Goal: Task Accomplishment & Management: Use online tool/utility

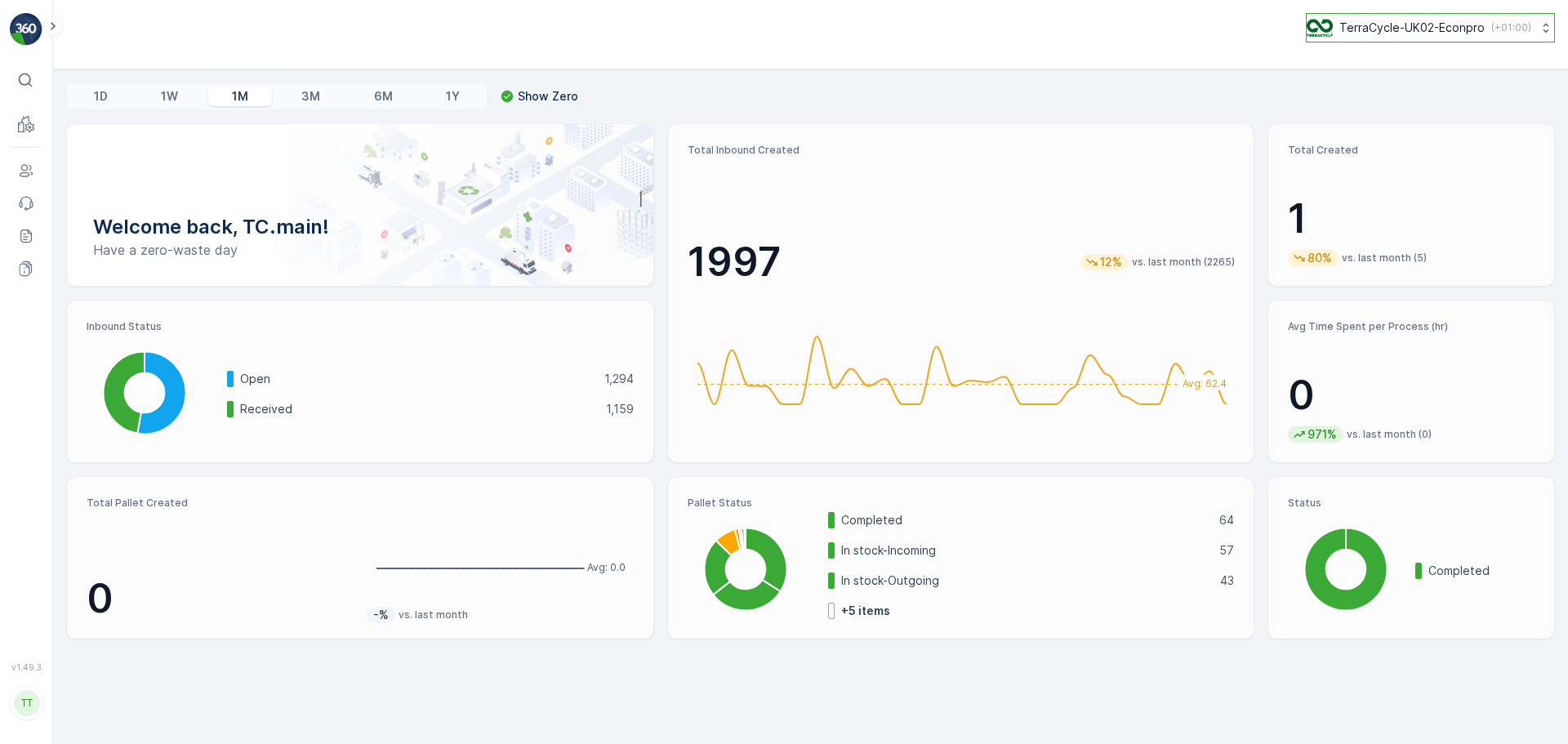
click at [1382, 32] on p "TerraCycle-UK02-Econpro" at bounding box center [1412, 28] width 146 height 16
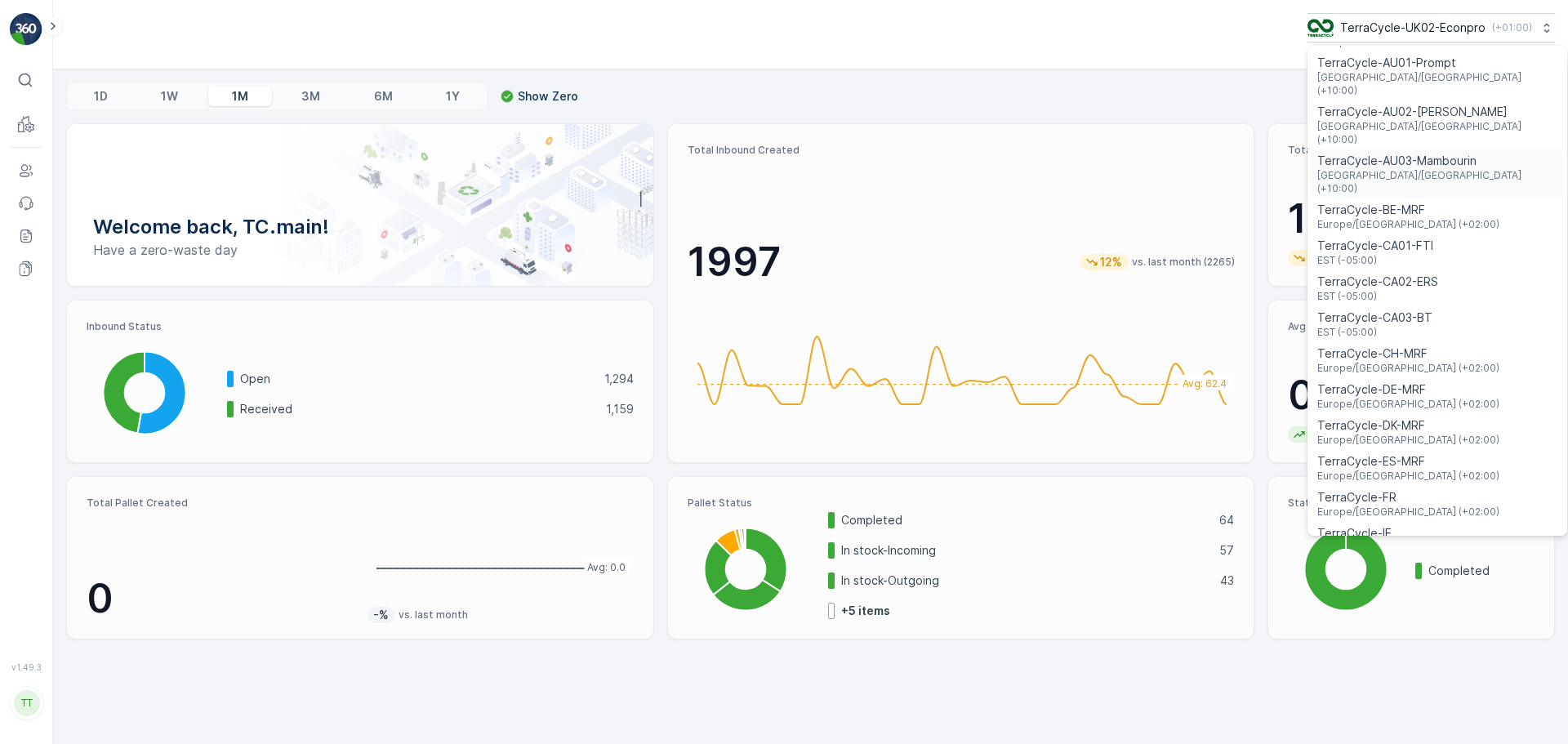
scroll to position [163, 0]
click at [1399, 216] on span "Europe/Brussels (+02:00)" at bounding box center [1408, 223] width 182 height 13
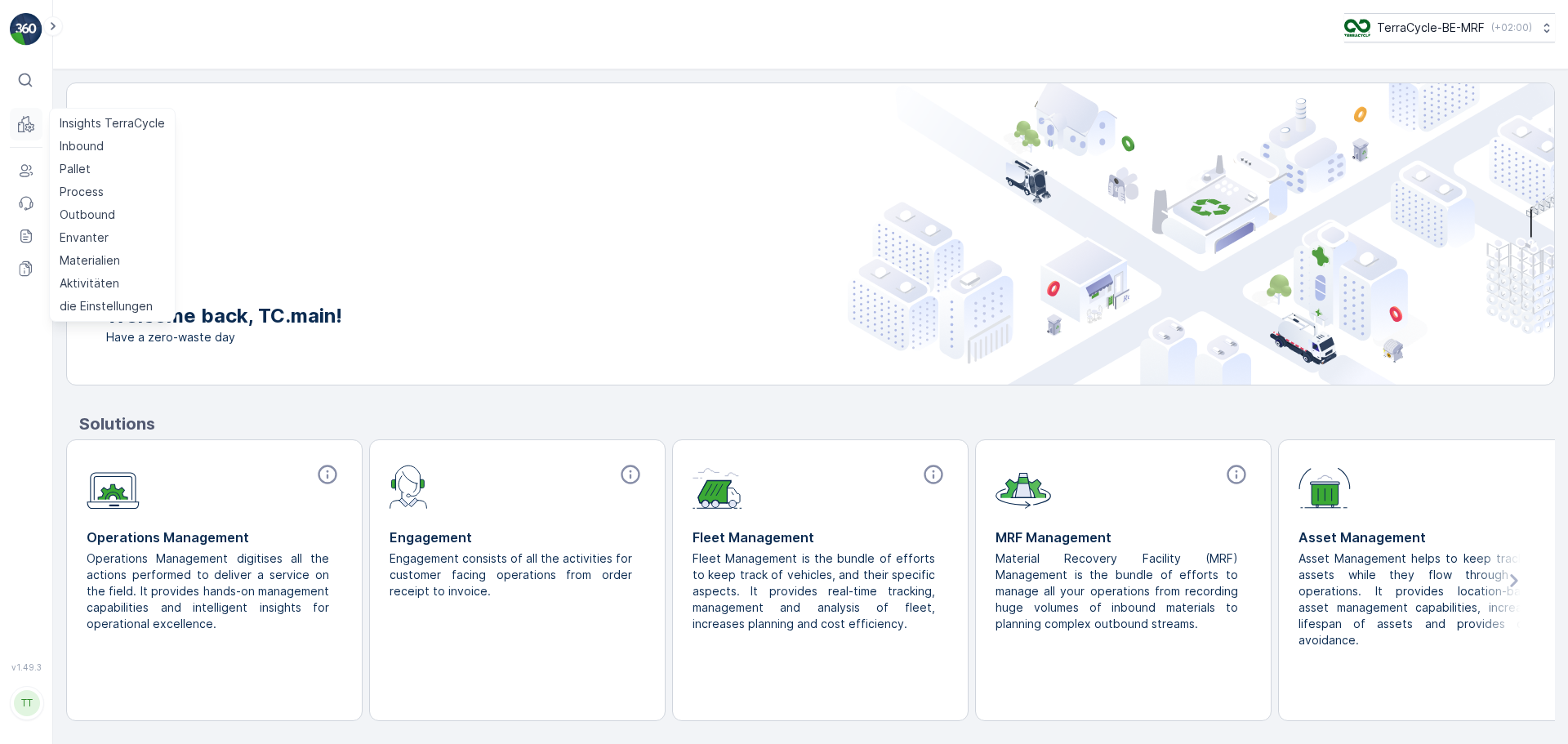
click at [24, 138] on button "MRF" at bounding box center [26, 124] width 33 height 33
click at [91, 141] on p "Inbound" at bounding box center [82, 146] width 44 height 16
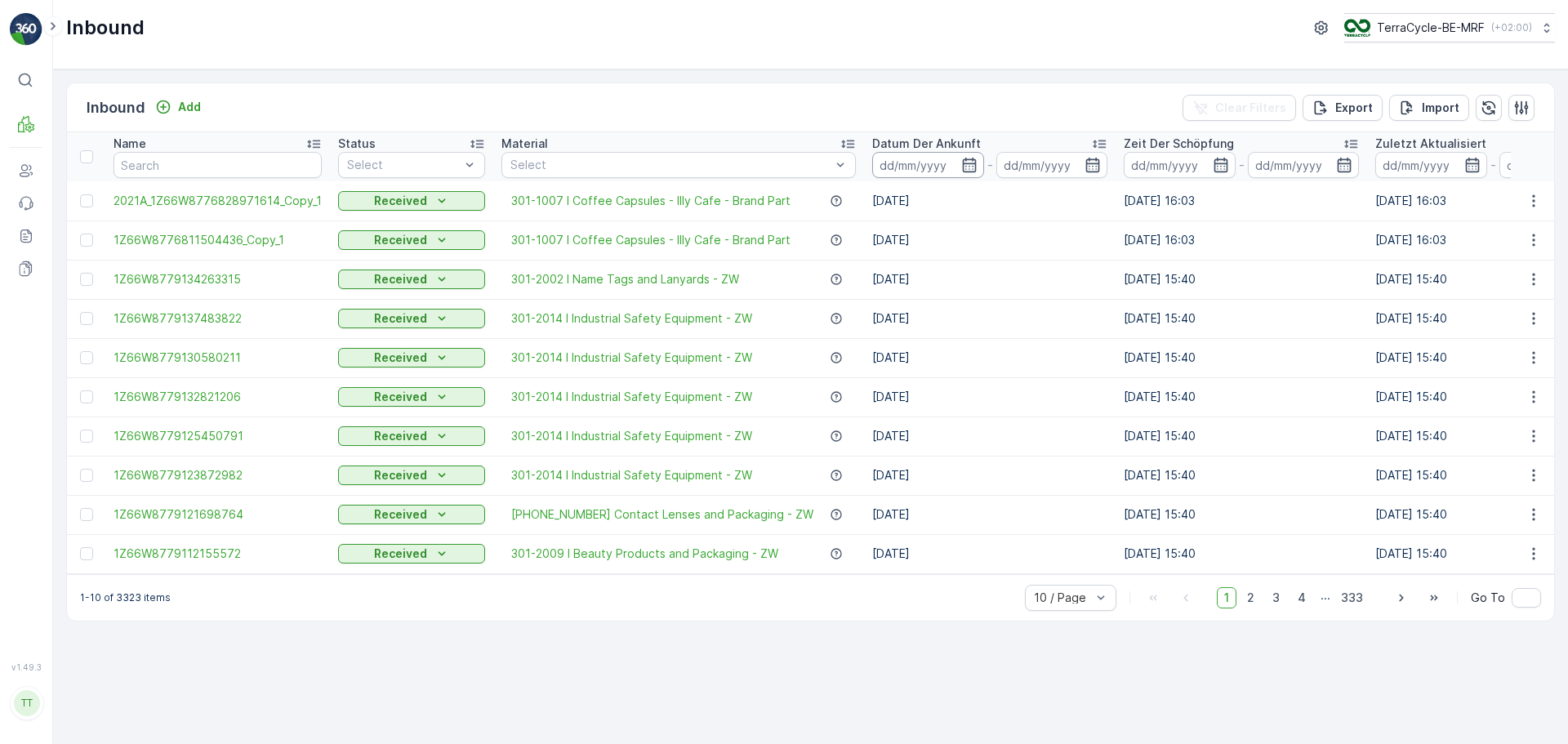
click at [945, 168] on input at bounding box center [928, 165] width 112 height 26
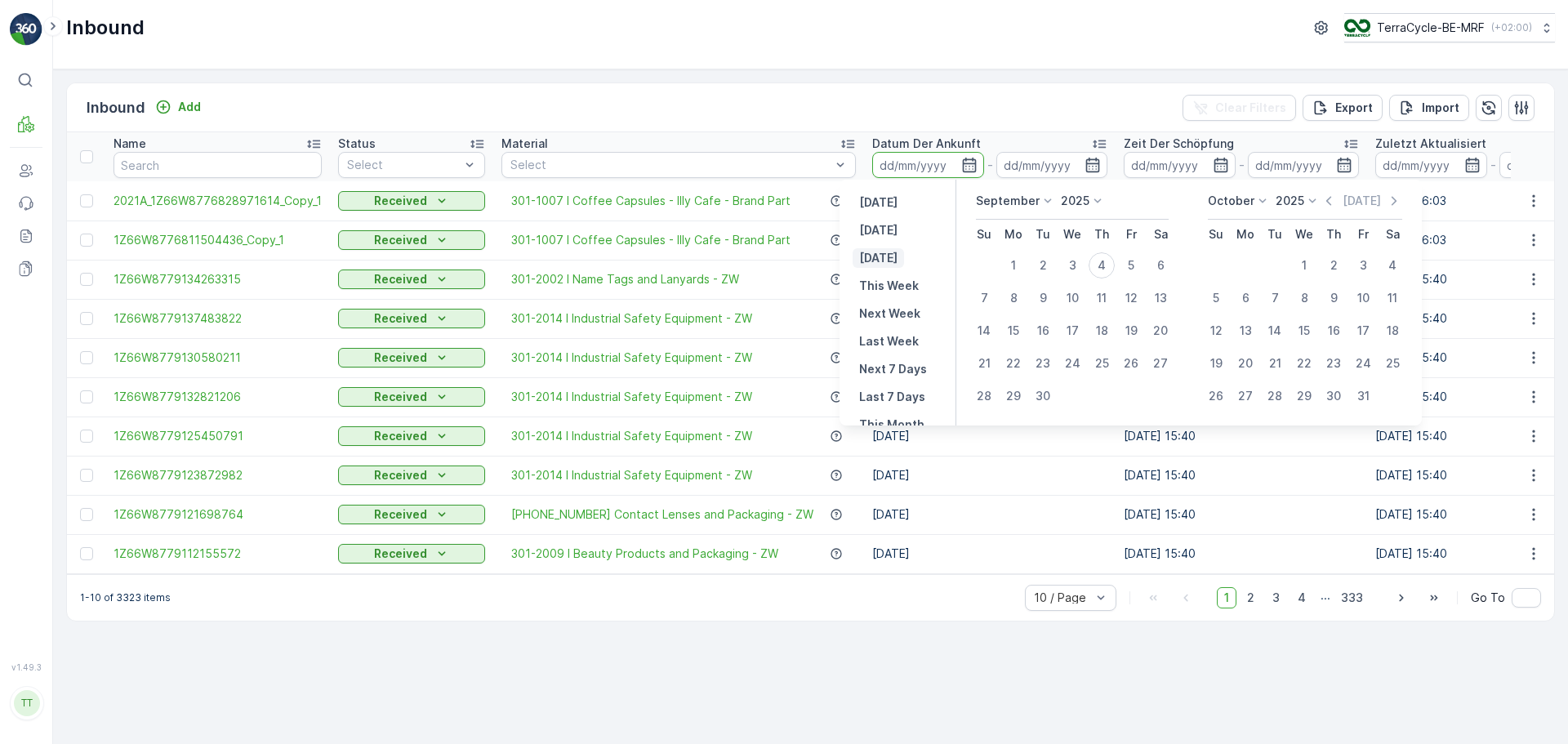
scroll to position [148, 0]
click at [1020, 209] on div "[DATE]" at bounding box center [1072, 206] width 193 height 27
click at [1019, 203] on p "September" at bounding box center [1007, 201] width 63 height 16
click at [1020, 221] on span "January" at bounding box center [1007, 224] width 44 height 16
click at [1239, 208] on p "February" at bounding box center [1233, 201] width 49 height 16
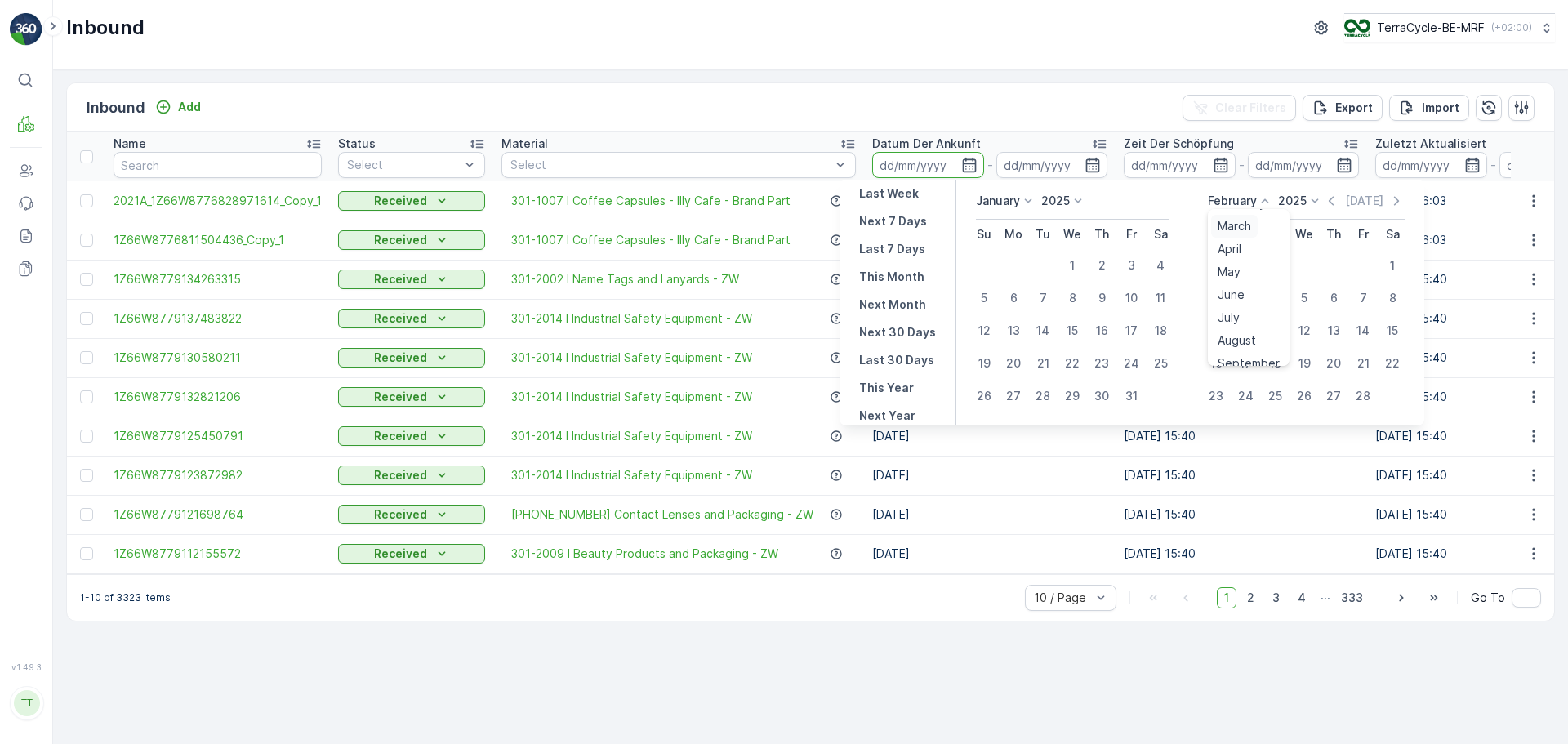
scroll to position [81, 0]
click at [1244, 255] on span "June" at bounding box center [1231, 257] width 27 height 16
click at [898, 172] on input at bounding box center [928, 165] width 112 height 26
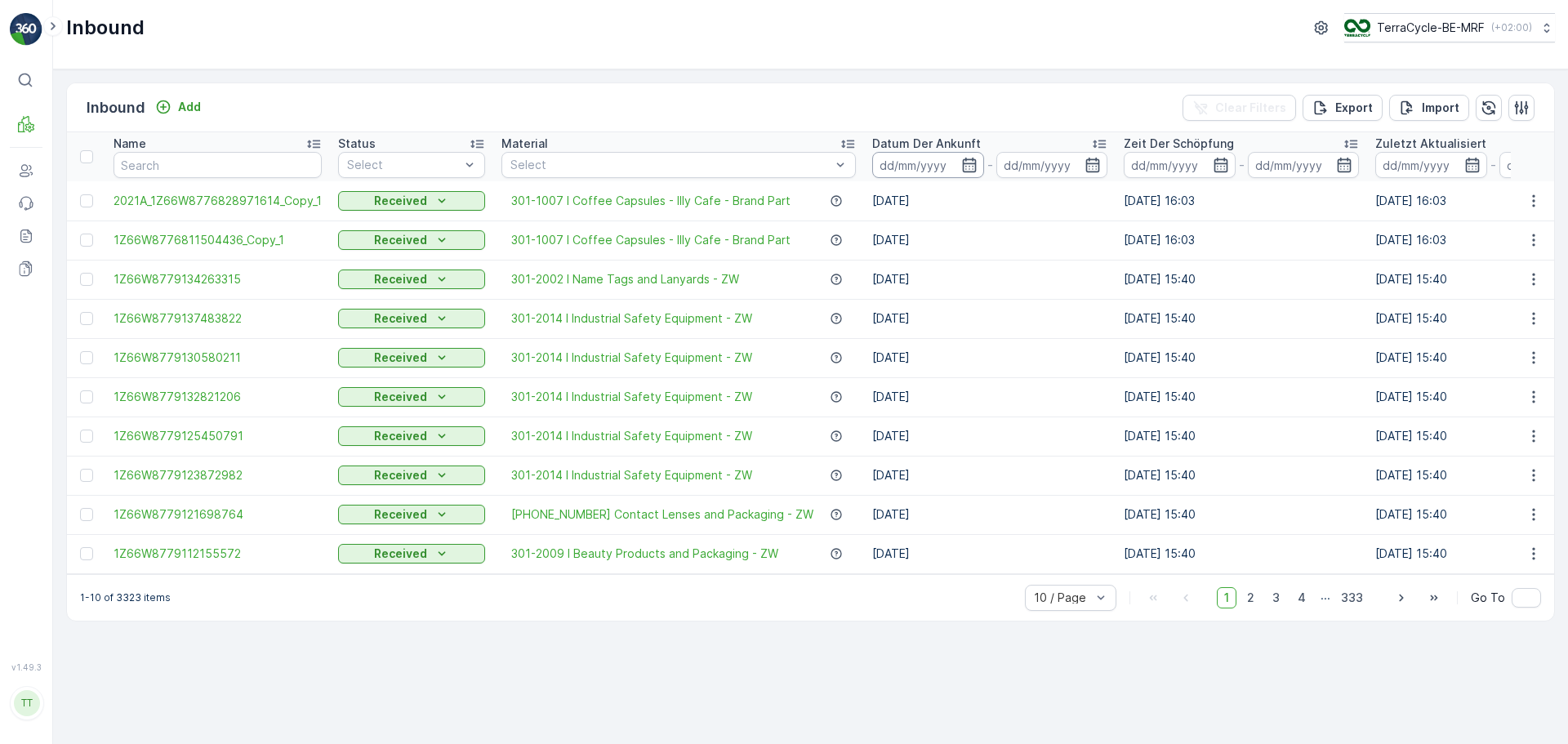
click at [915, 172] on input at bounding box center [928, 165] width 112 height 26
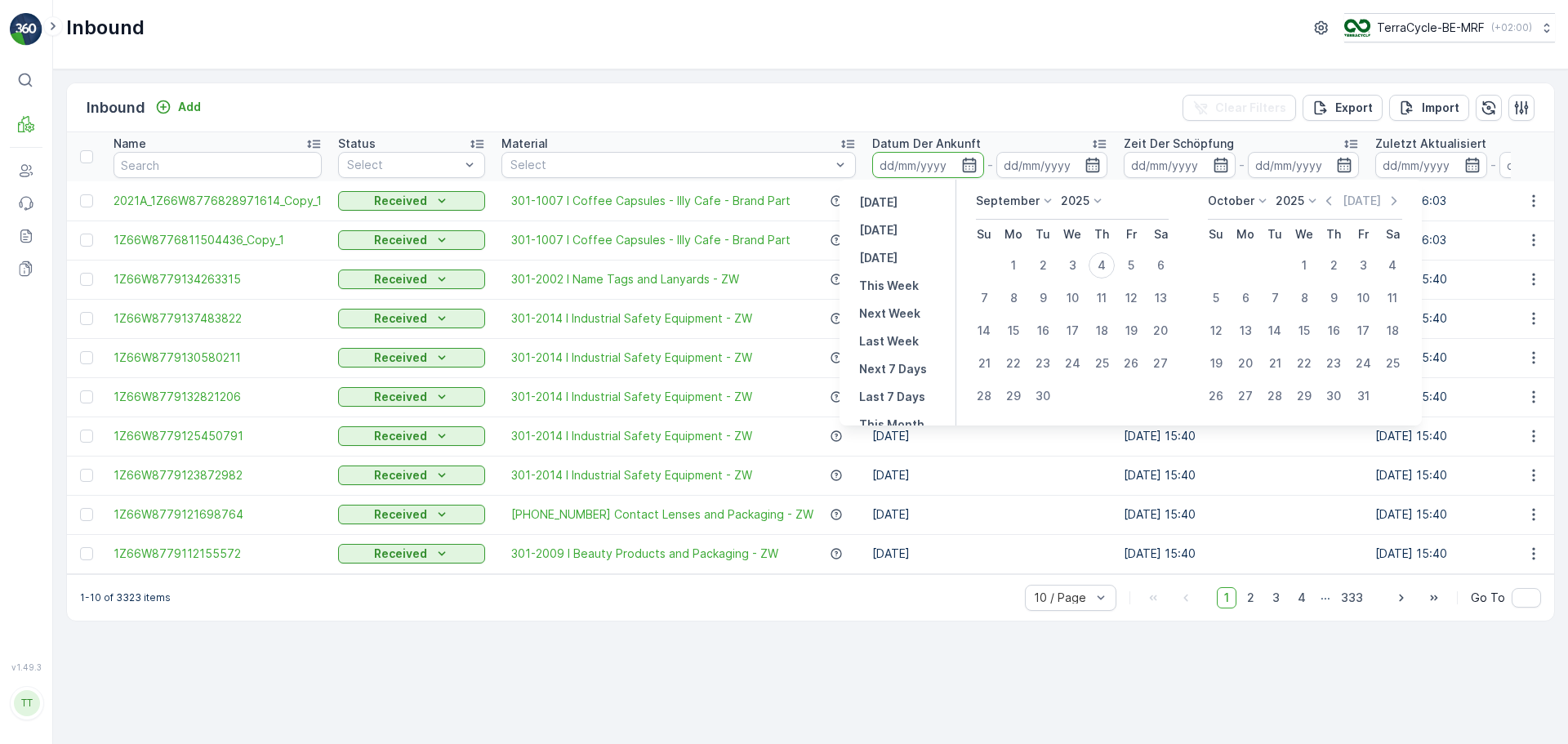
click at [1008, 196] on p "September" at bounding box center [1007, 201] width 63 height 16
click at [1015, 221] on span "January" at bounding box center [1007, 224] width 44 height 16
click at [1077, 267] on div "1" at bounding box center [1072, 265] width 26 height 26
type input "[DATE]"
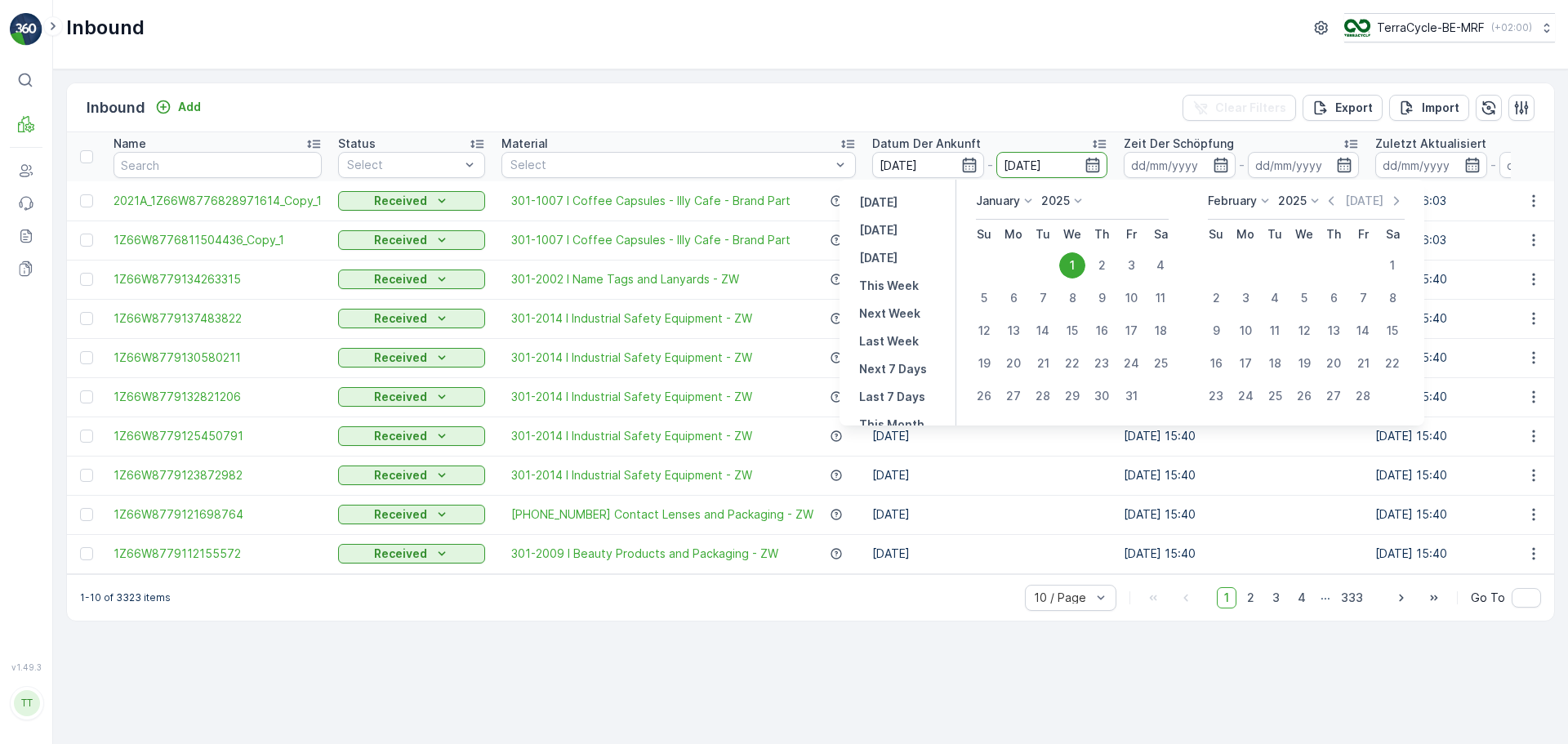
click at [1019, 169] on input "[DATE]" at bounding box center [1052, 165] width 112 height 26
click at [1065, 161] on icon "button" at bounding box center [1073, 165] width 16 height 16
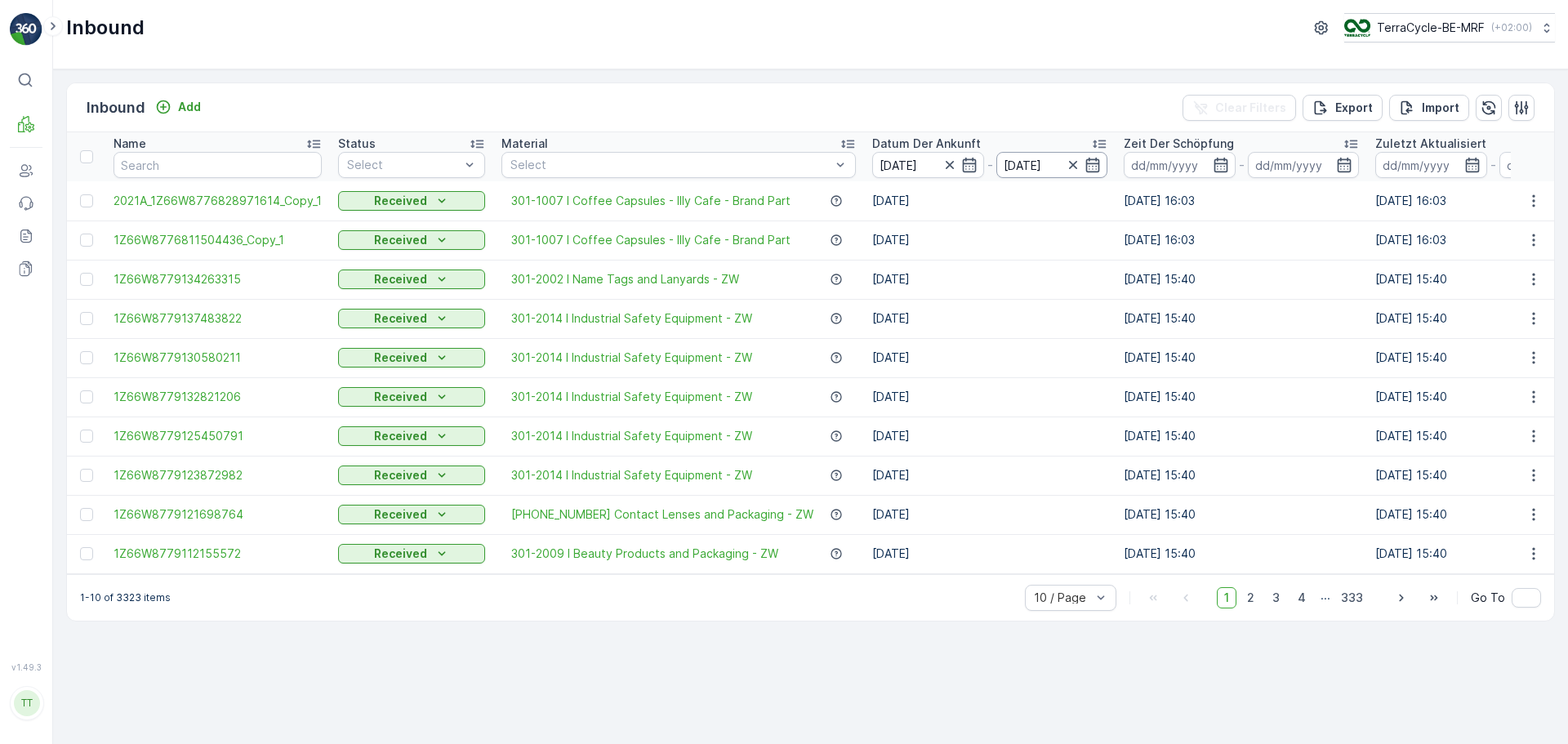
click at [1023, 165] on input "[DATE]" at bounding box center [1052, 165] width 112 height 26
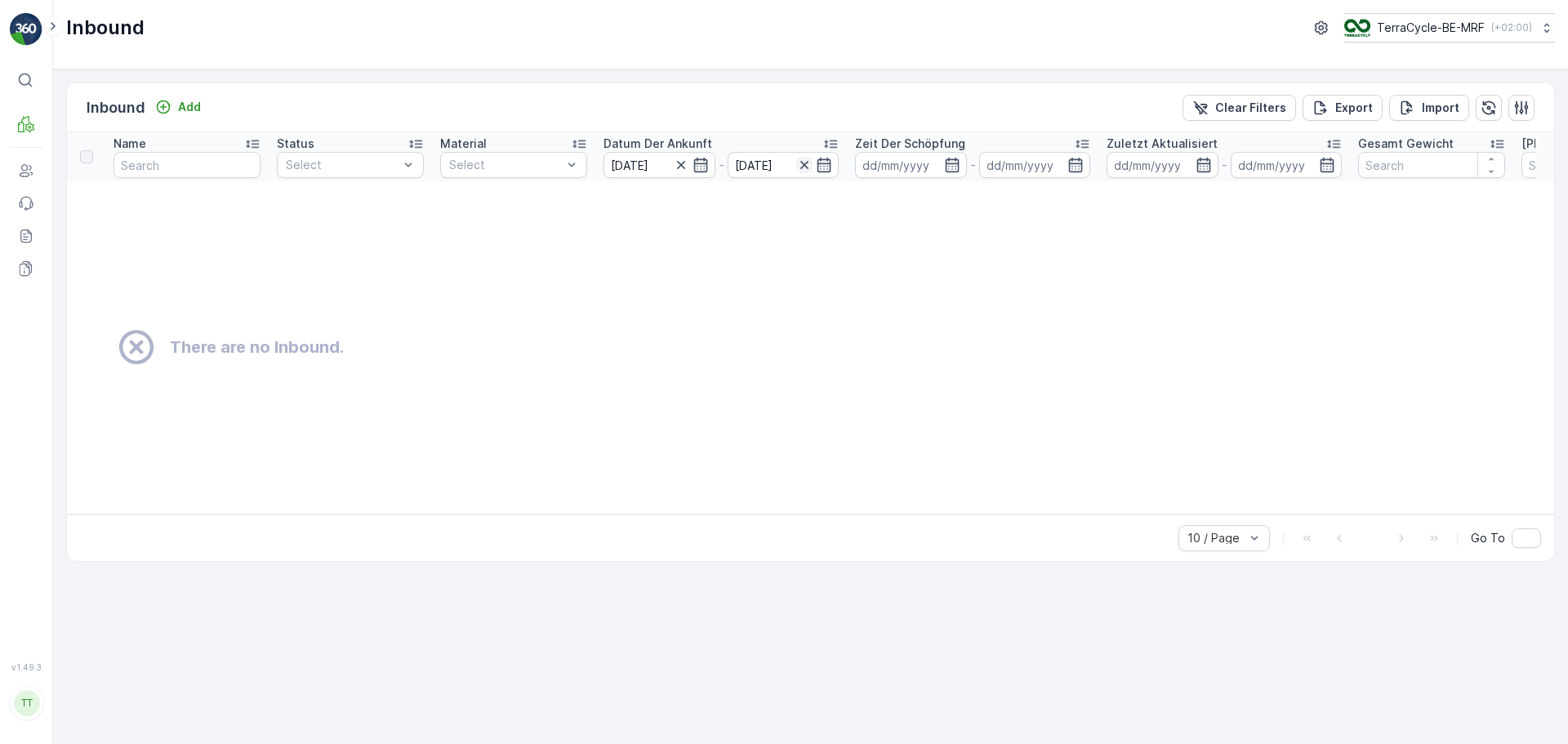
click at [808, 163] on icon "button" at bounding box center [805, 165] width 16 height 16
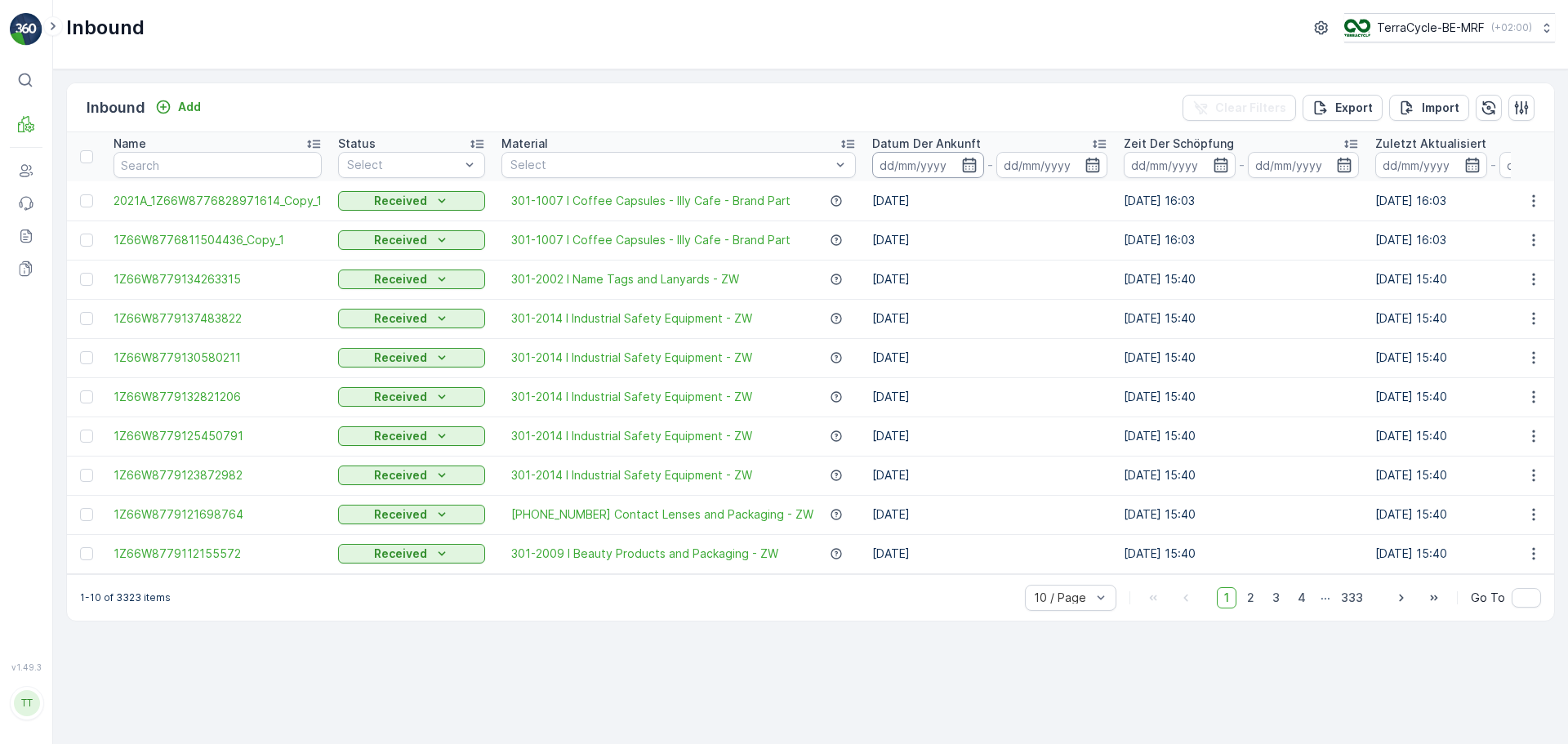
click at [895, 165] on input at bounding box center [928, 165] width 112 height 26
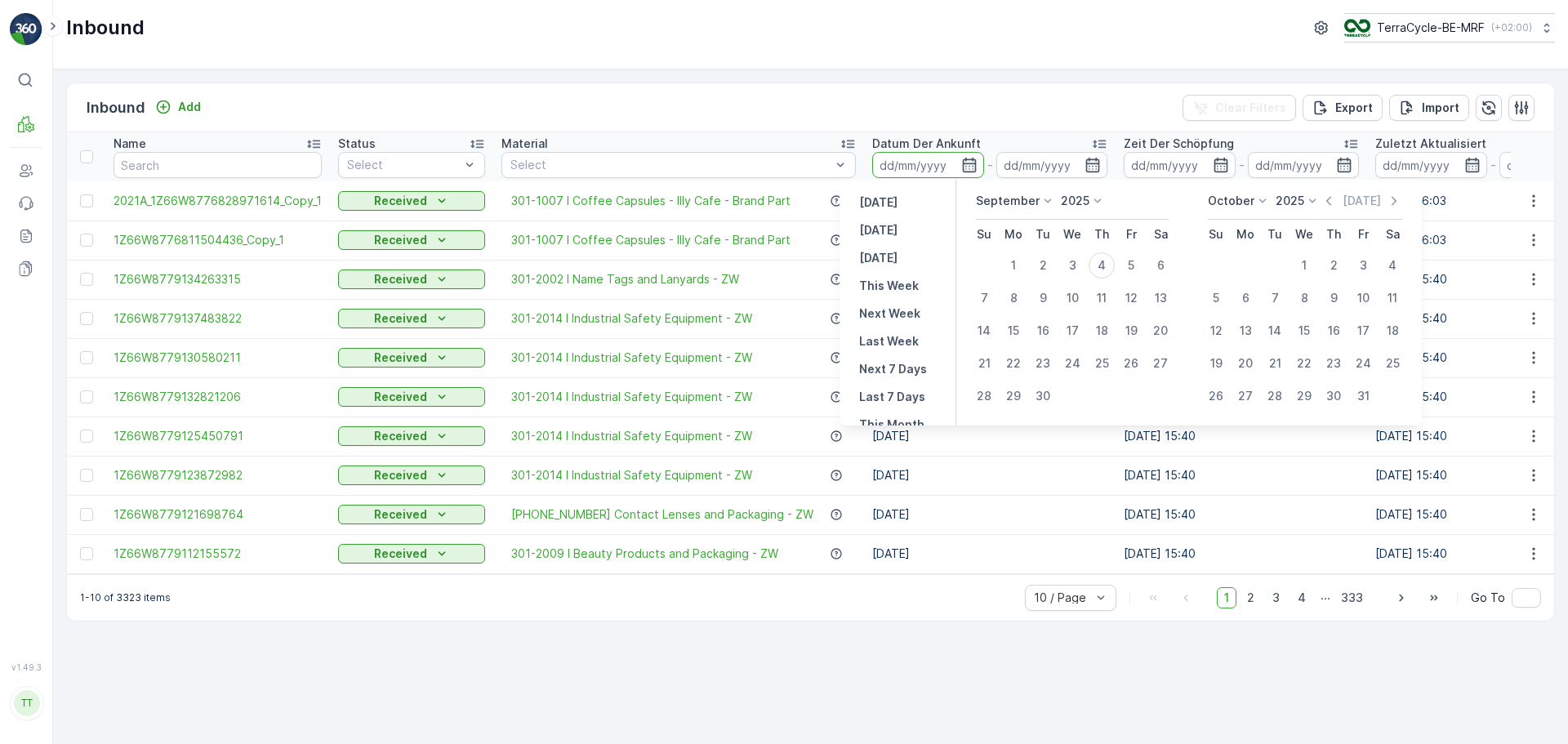
click at [1037, 201] on p "September" at bounding box center [1007, 201] width 63 height 16
click at [1031, 217] on div "January" at bounding box center [1007, 224] width 56 height 23
click at [1078, 262] on div "1" at bounding box center [1072, 265] width 26 height 26
type input "[DATE]"
click at [1390, 202] on icon "button" at bounding box center [1397, 201] width 16 height 16
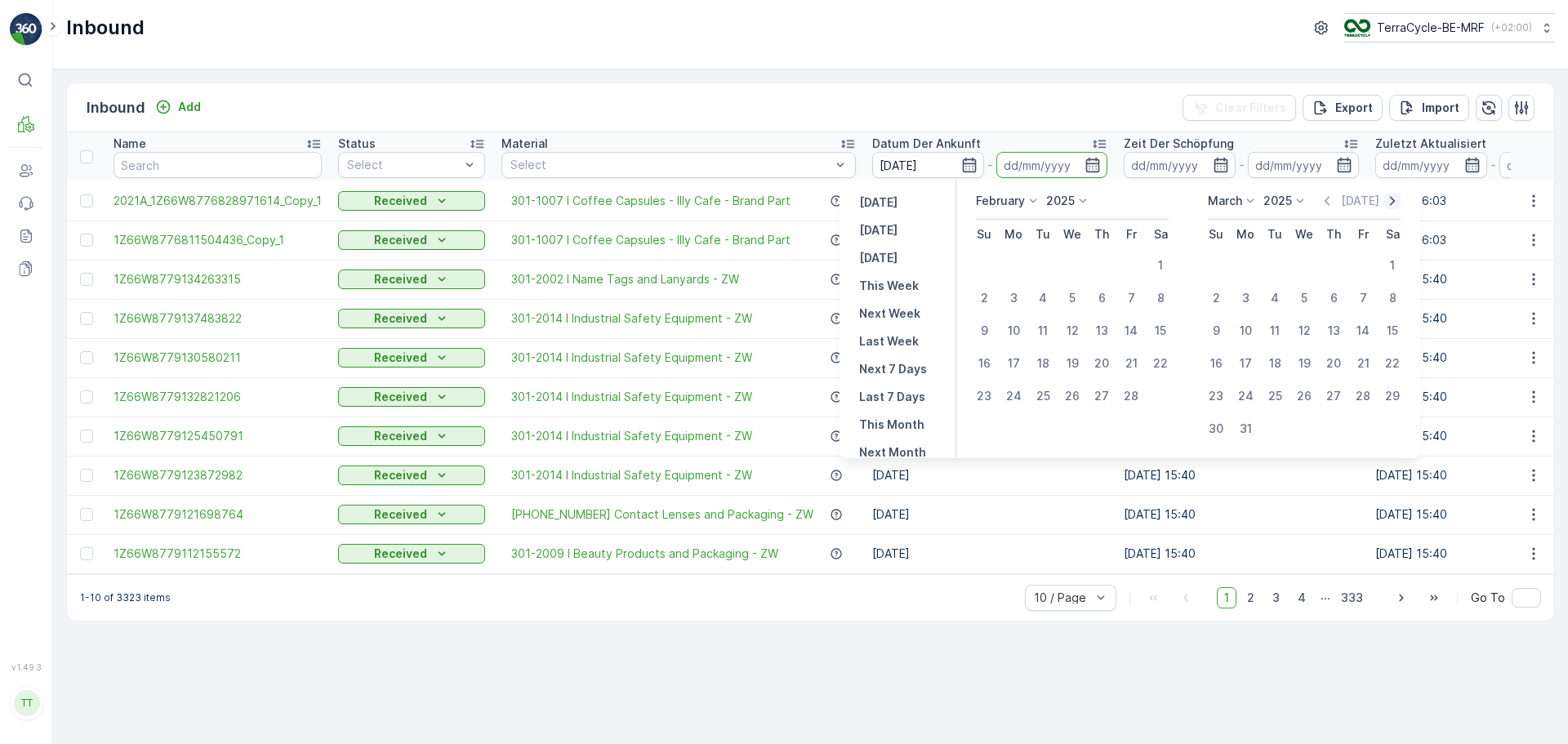
click at [1390, 202] on icon "button" at bounding box center [1393, 201] width 16 height 16
click at [1254, 396] on div "30" at bounding box center [1246, 396] width 26 height 26
type input "[DATE]"
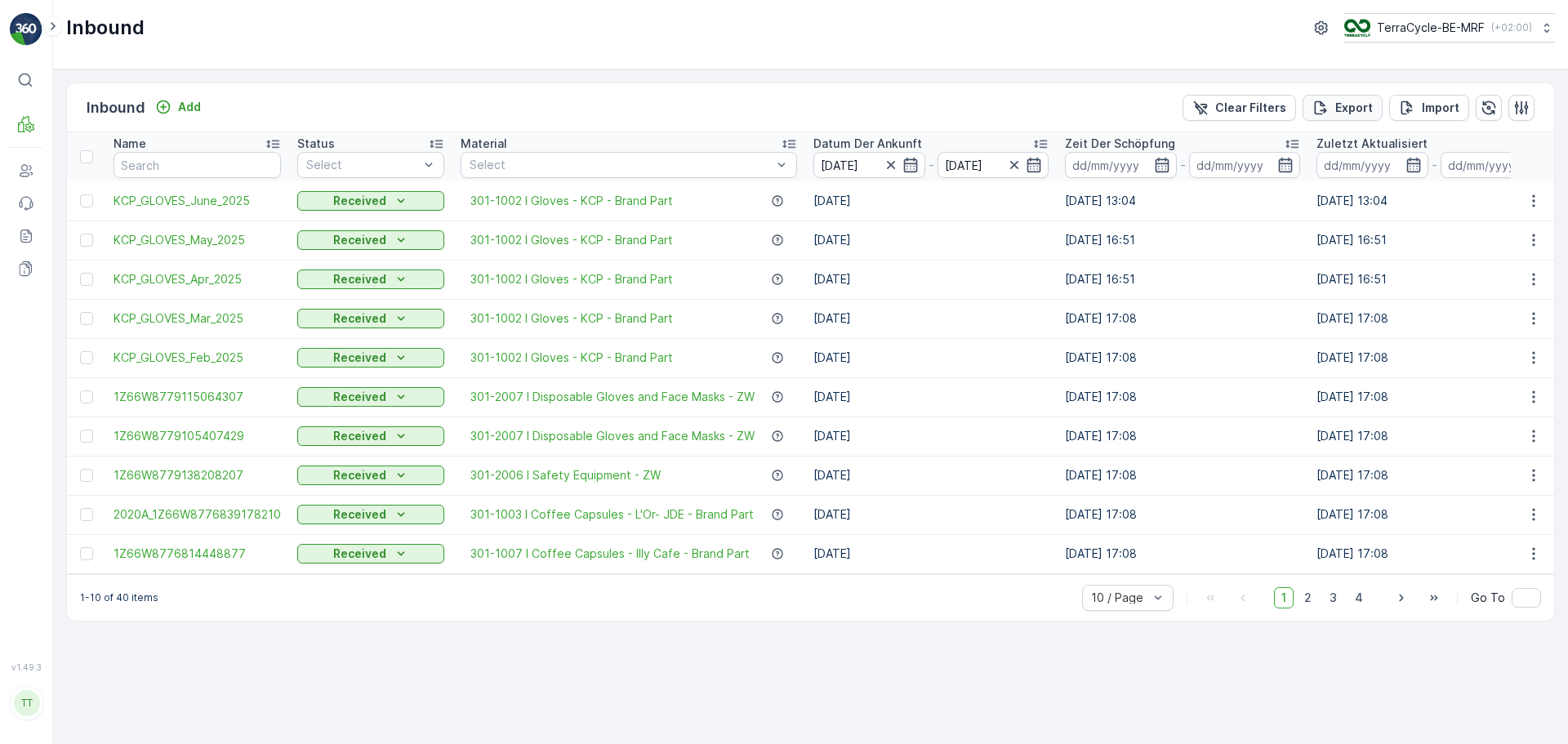
click at [1349, 109] on p "Export" at bounding box center [1355, 108] width 38 height 16
click at [1349, 109] on span "reports" at bounding box center [1436, 103] width 192 height 17
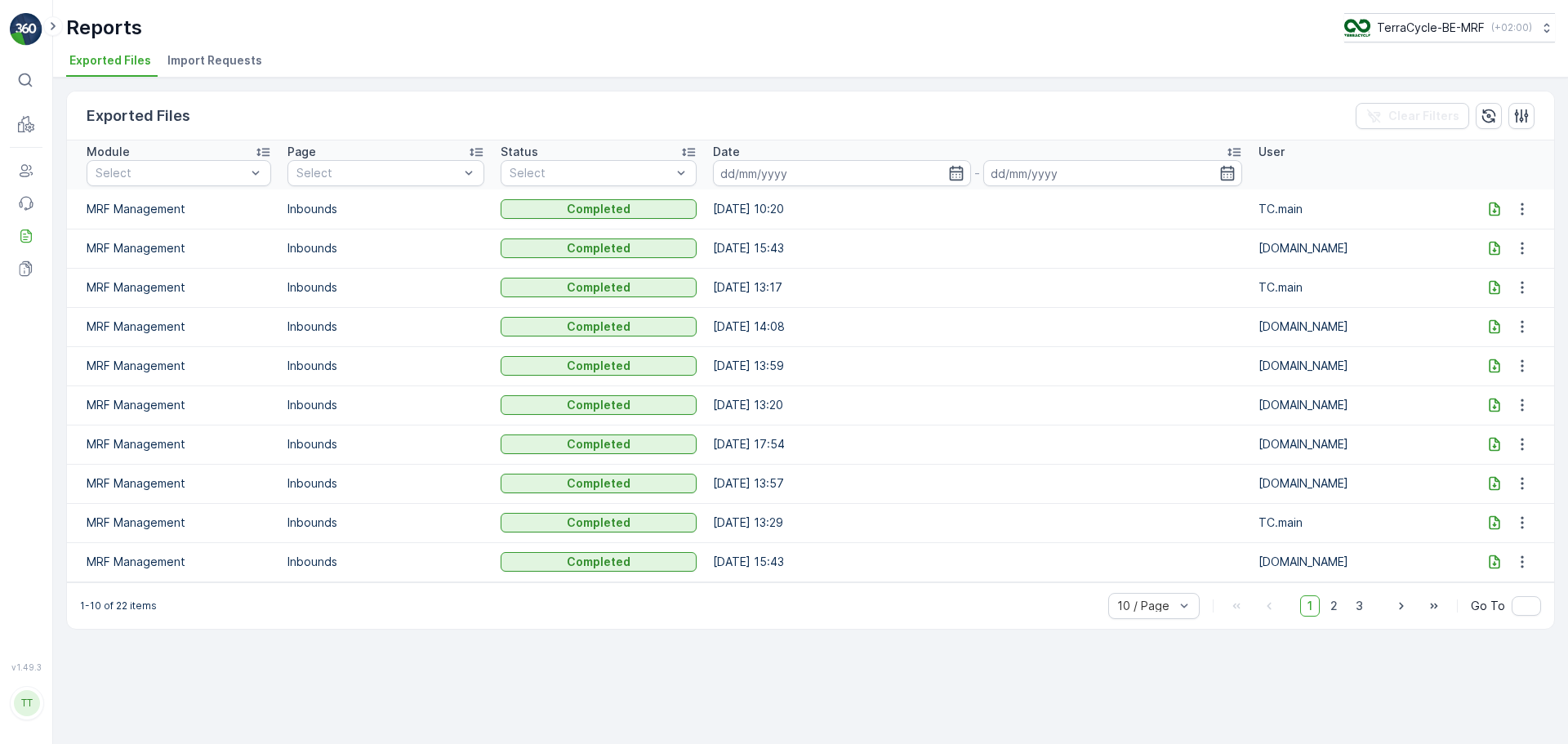
click at [1490, 206] on icon at bounding box center [1495, 209] width 16 height 16
click at [76, 165] on p "Pallet" at bounding box center [75, 169] width 31 height 16
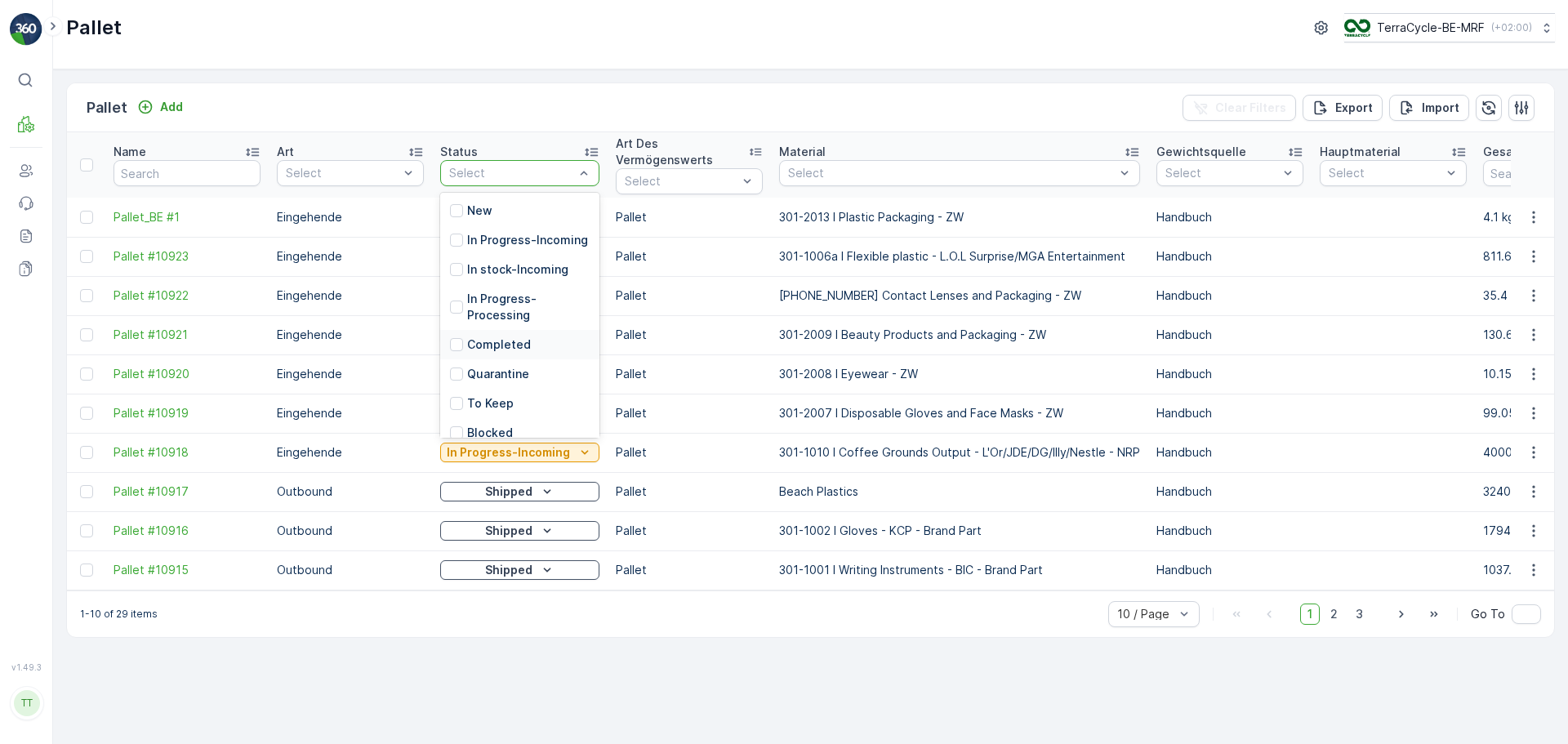
click at [477, 352] on p "Completed" at bounding box center [498, 345] width 63 height 16
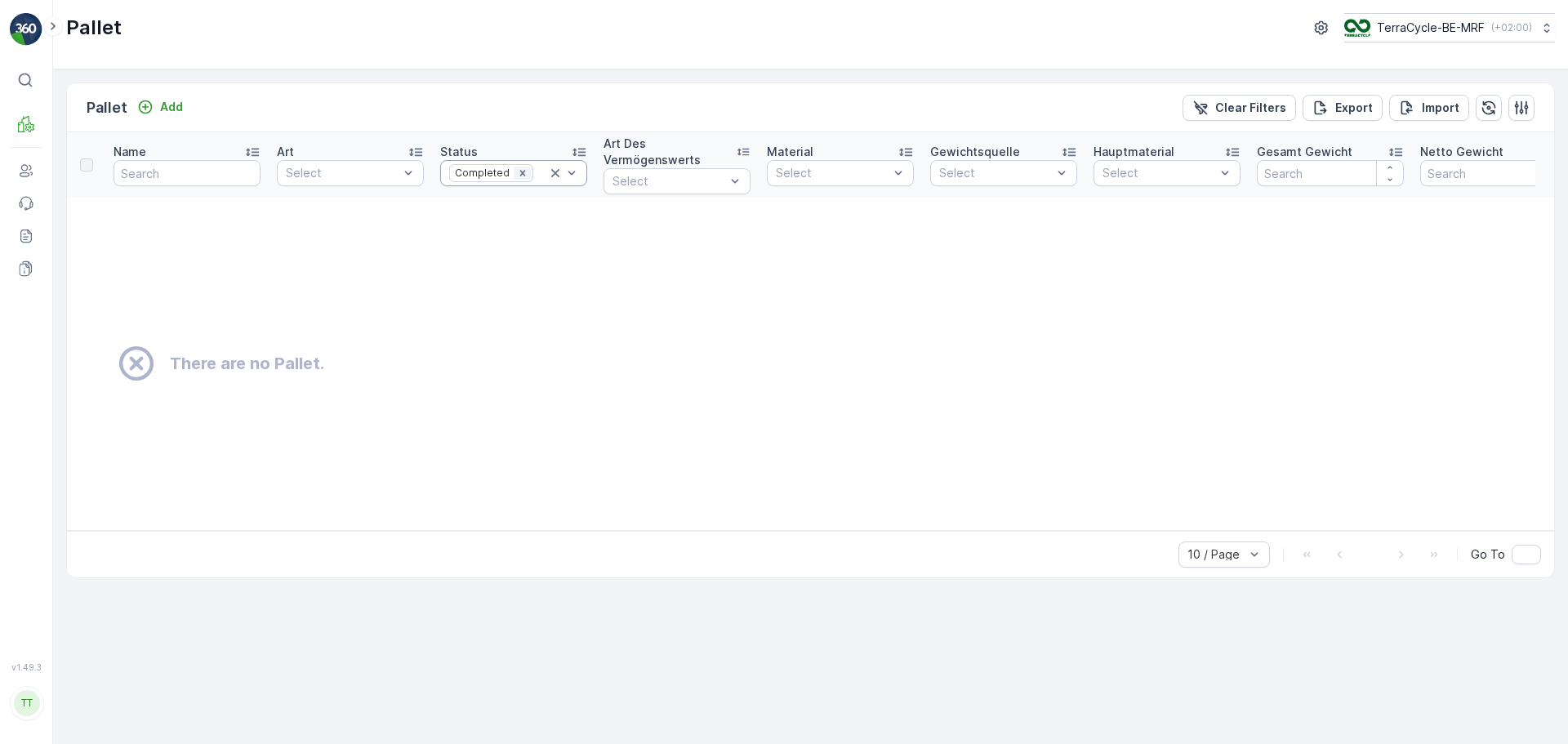
click at [517, 170] on icon "Remove Completed" at bounding box center [523, 173] width 12 height 12
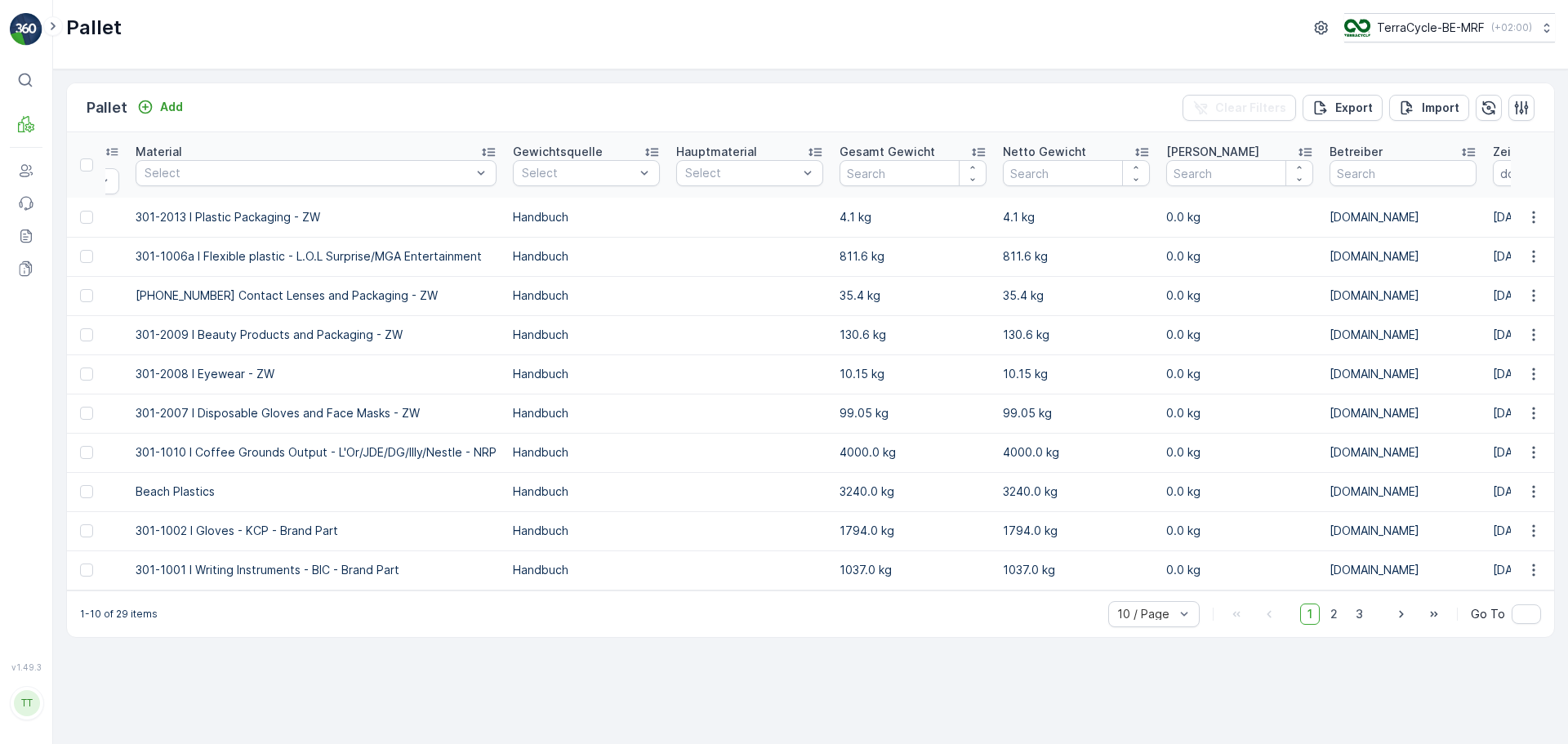
scroll to position [0, 636]
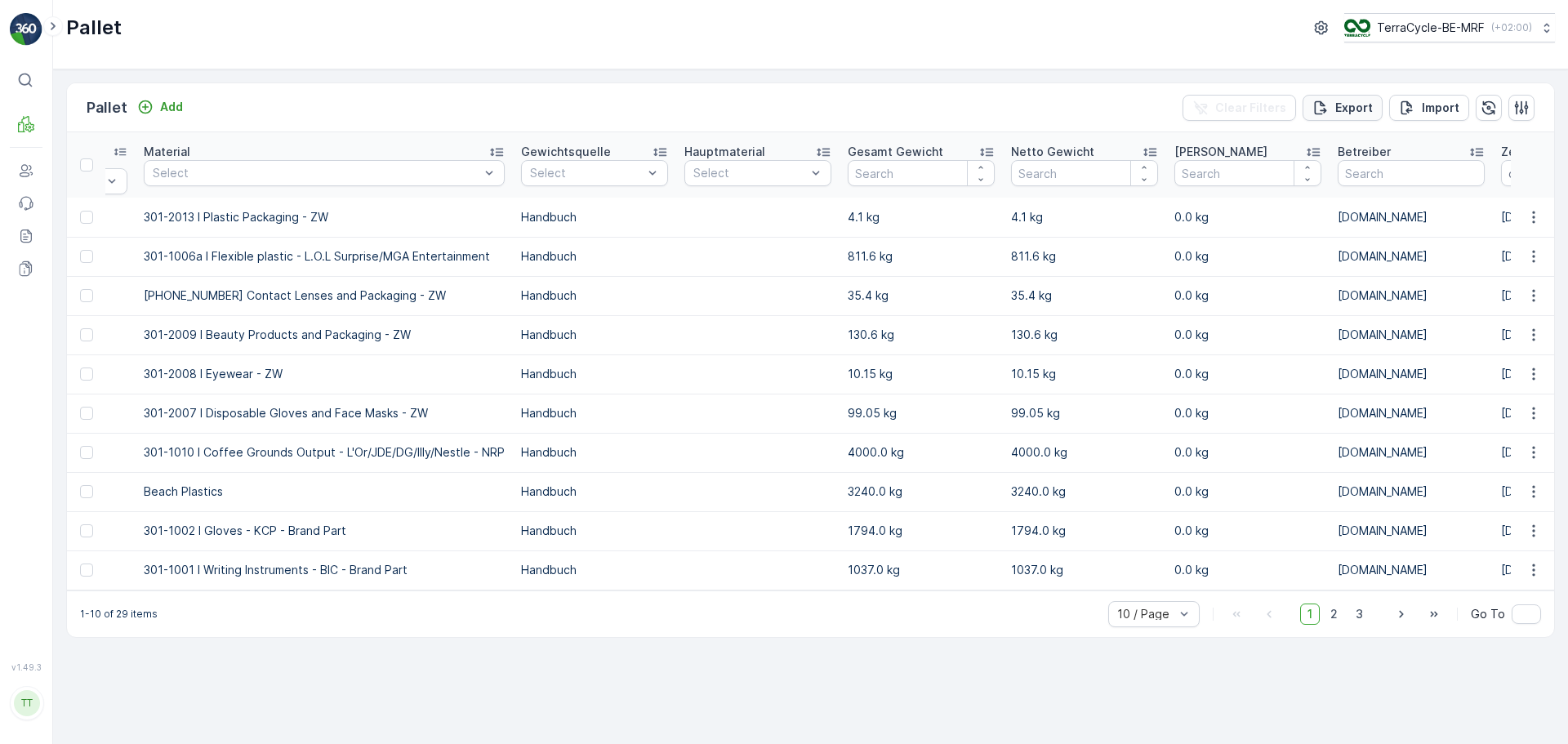
click at [1351, 116] on button "Export" at bounding box center [1342, 108] width 80 height 26
click at [1374, 102] on span "reports" at bounding box center [1436, 103] width 192 height 17
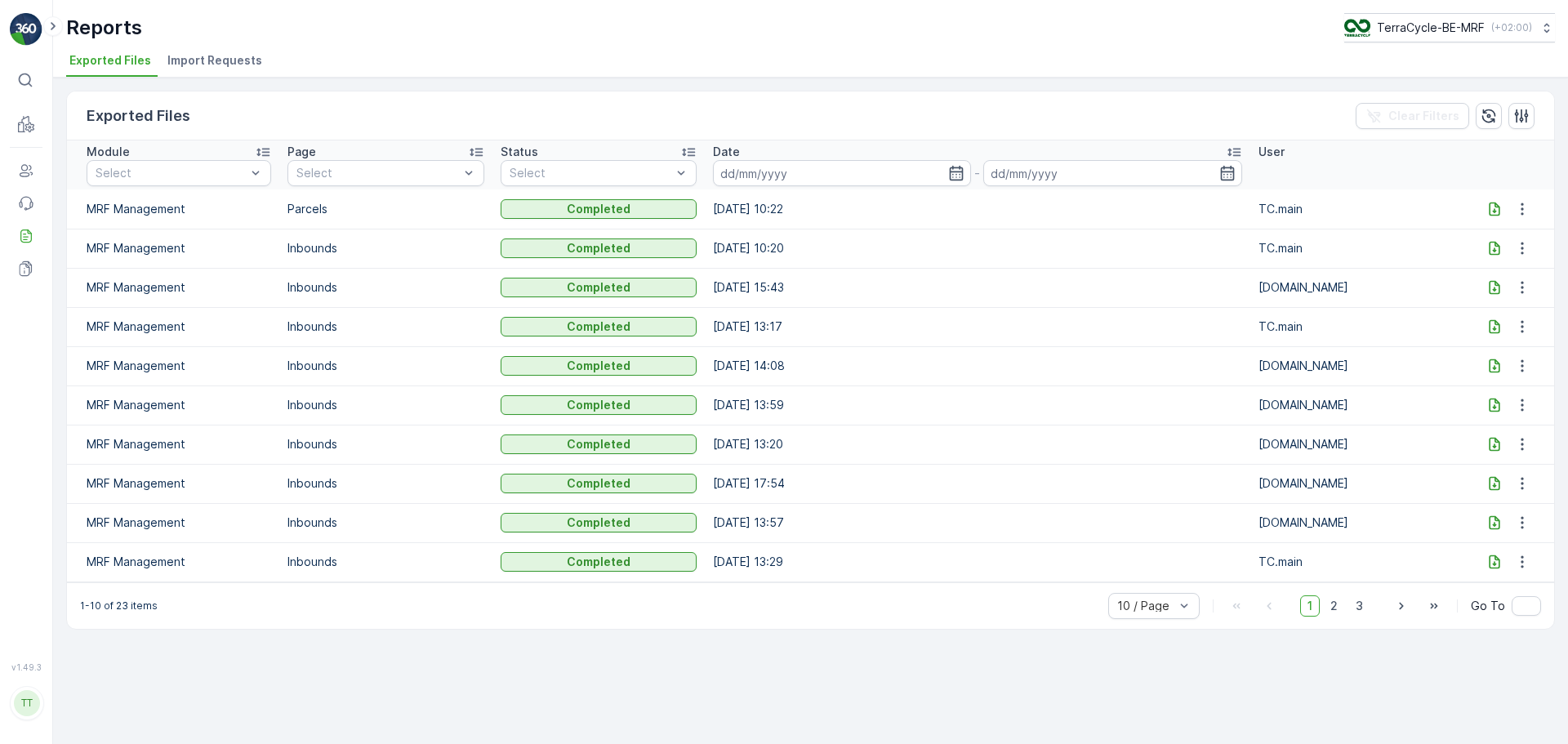
click at [1486, 207] on icon at bounding box center [1495, 209] width 16 height 16
